Goal: Transaction & Acquisition: Download file/media

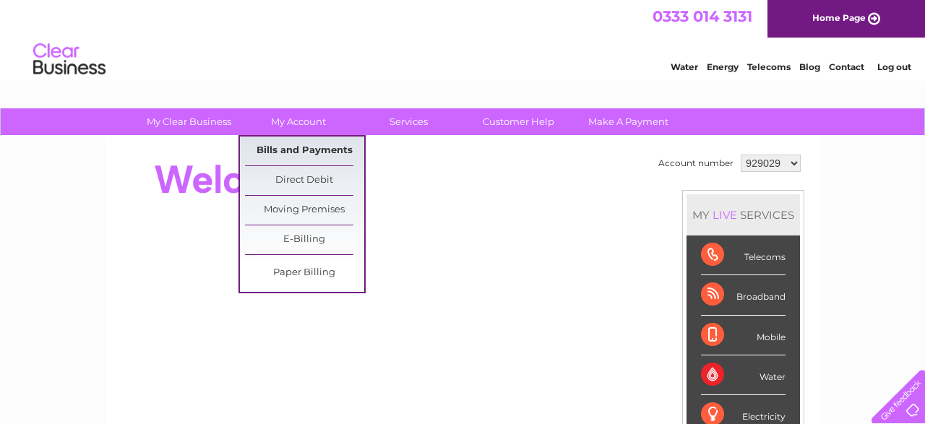
click at [283, 144] on link "Bills and Payments" at bounding box center [304, 151] width 119 height 29
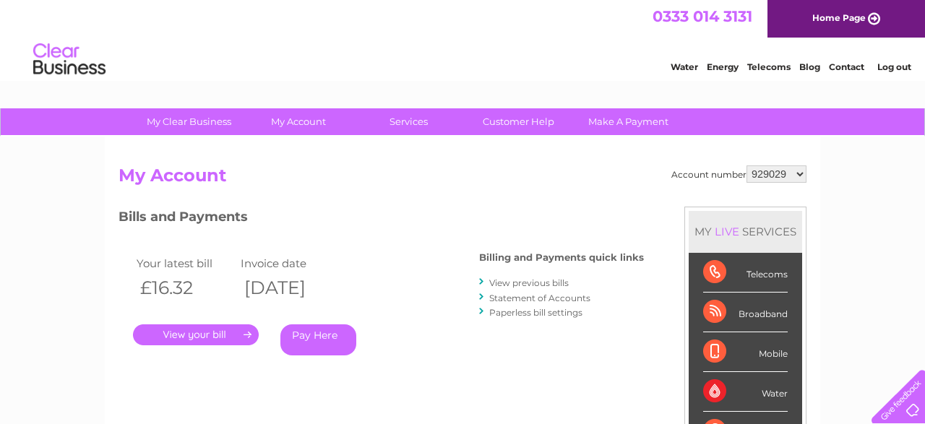
select select "929091"
click option "929091" at bounding box center [0, 0] width 0 height 0
click at [209, 332] on link "." at bounding box center [196, 334] width 126 height 21
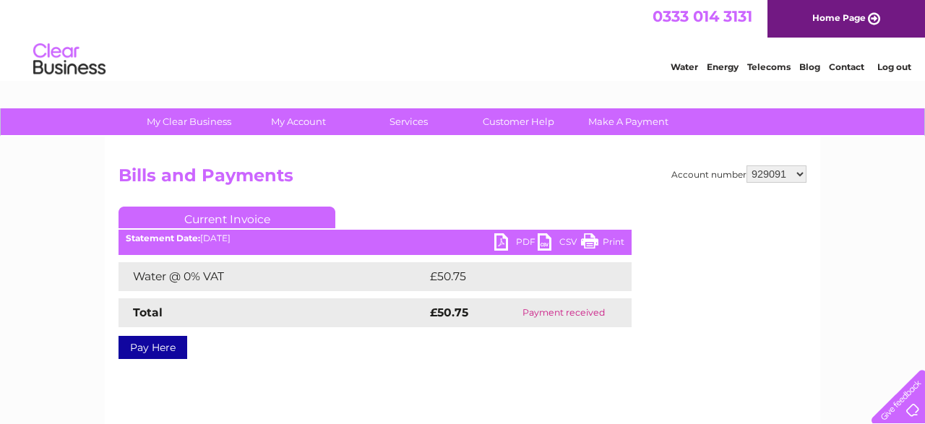
click at [509, 241] on link "PDF" at bounding box center [515, 243] width 43 height 21
click at [502, 245] on link "PDF" at bounding box center [515, 243] width 43 height 21
click at [501, 240] on link "PDF" at bounding box center [515, 243] width 43 height 21
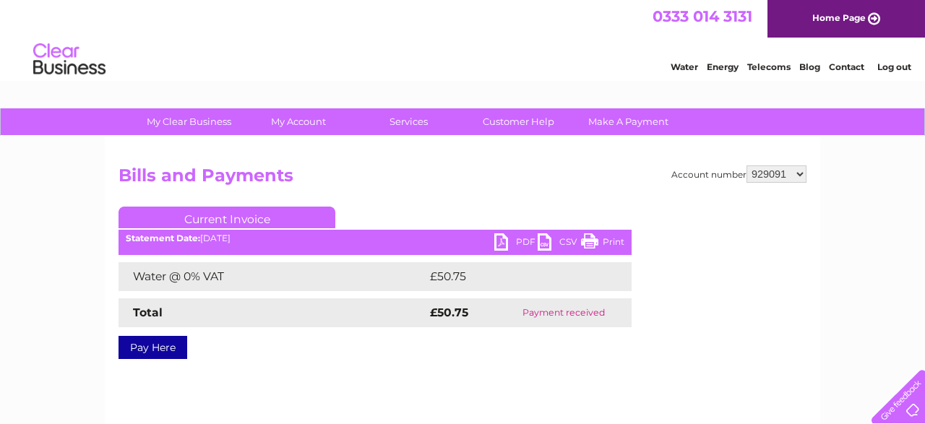
click at [501, 240] on link "PDF" at bounding box center [515, 243] width 43 height 21
